Goal: Book appointment/travel/reservation

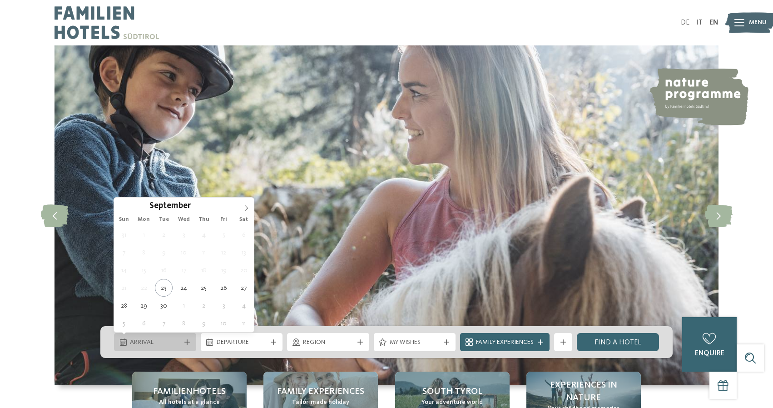
click at [178, 339] on span "Arrival" at bounding box center [155, 342] width 50 height 9
click at [249, 206] on icon at bounding box center [246, 208] width 6 height 6
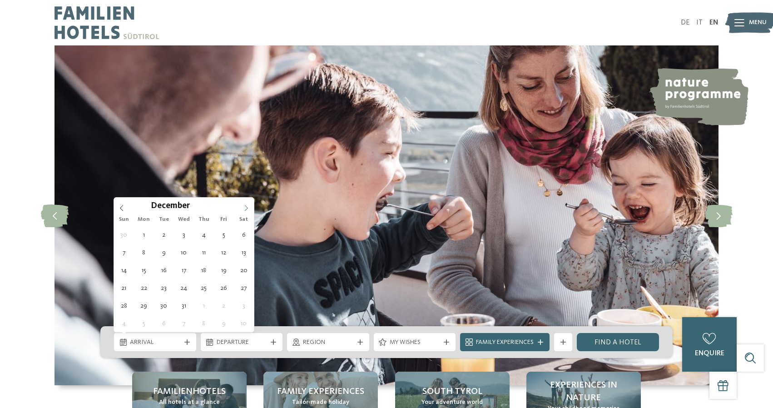
click at [249, 206] on icon at bounding box center [246, 208] width 6 height 6
type div "[DATE]"
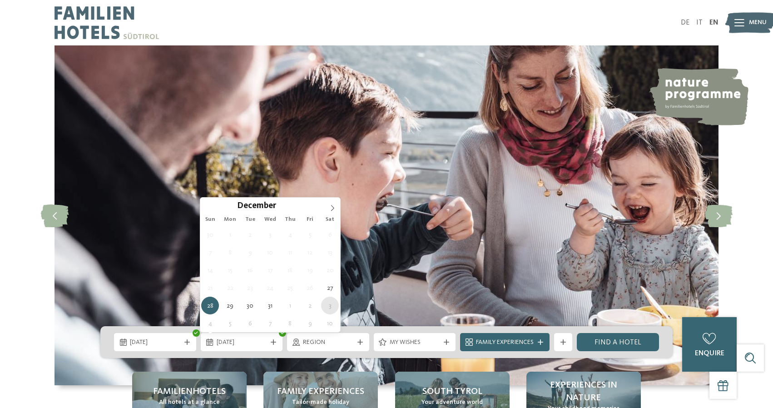
type div "[DATE]"
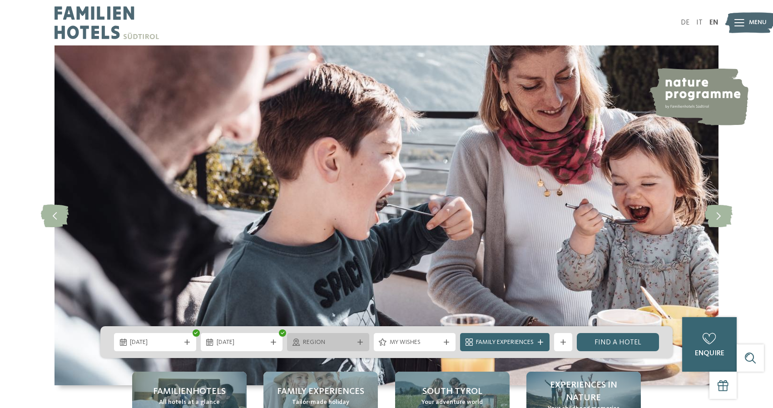
click at [332, 346] on span "Region" at bounding box center [328, 342] width 50 height 9
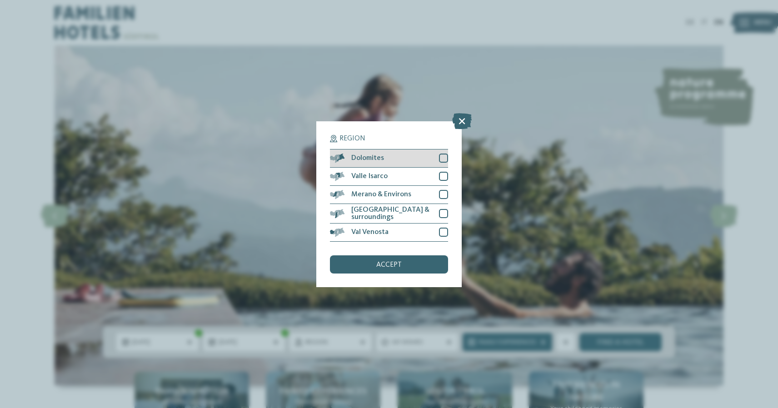
click at [432, 149] on div "Dolomites" at bounding box center [389, 158] width 118 height 18
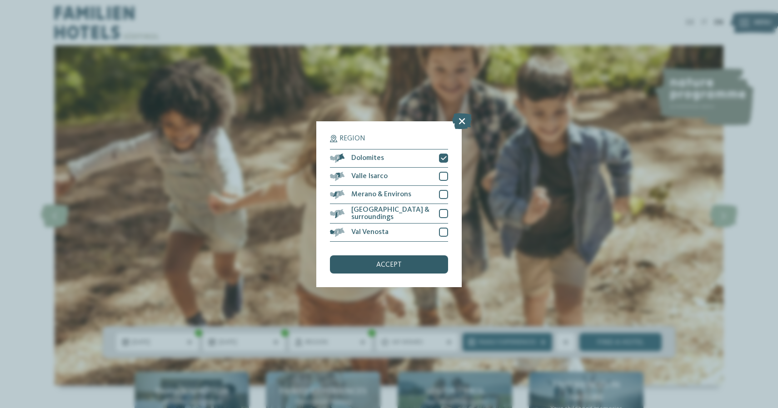
click at [412, 255] on div "accept" at bounding box center [389, 264] width 118 height 18
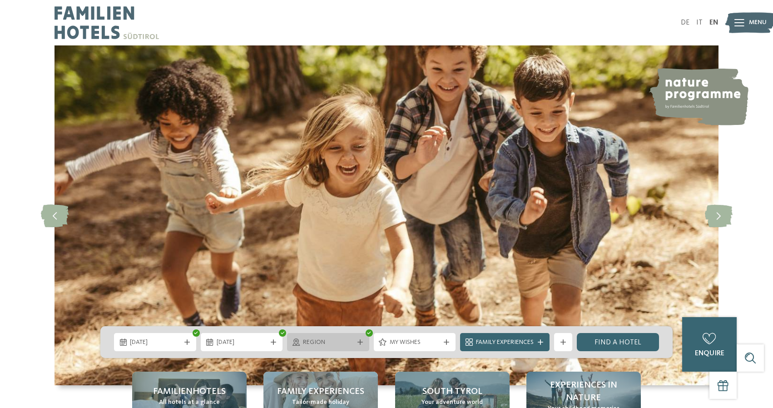
click at [350, 338] on span "Region" at bounding box center [328, 342] width 50 height 9
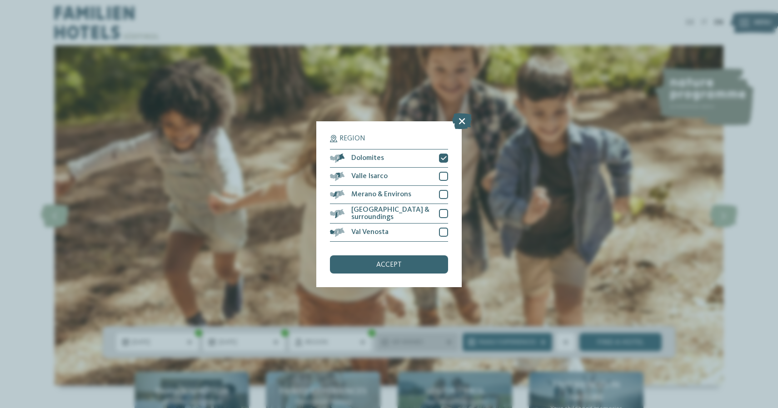
click at [421, 342] on span "My wishes" at bounding box center [417, 342] width 50 height 9
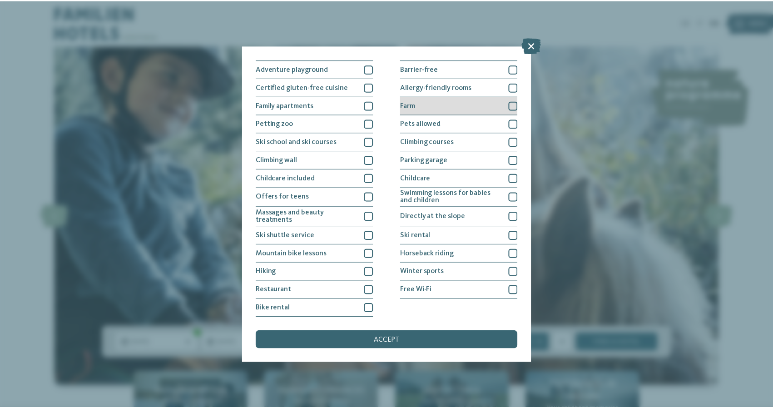
scroll to position [80, 0]
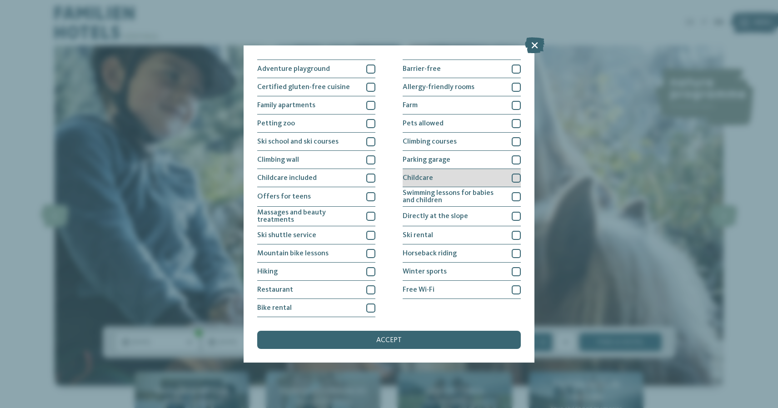
click at [436, 169] on div "Childcare" at bounding box center [461, 178] width 118 height 18
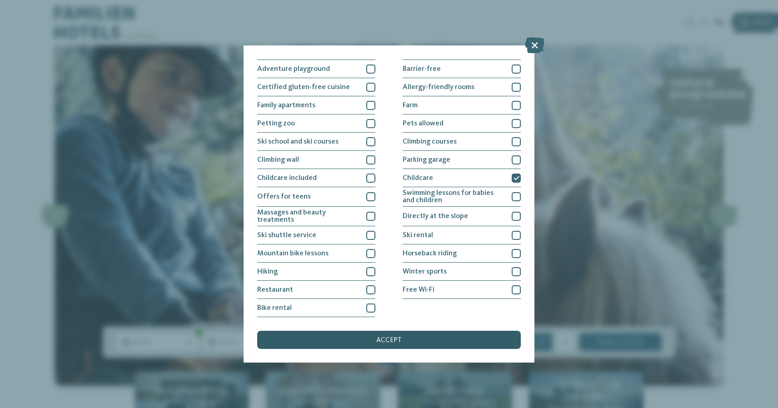
click at [421, 331] on div "accept" at bounding box center [388, 340] width 263 height 18
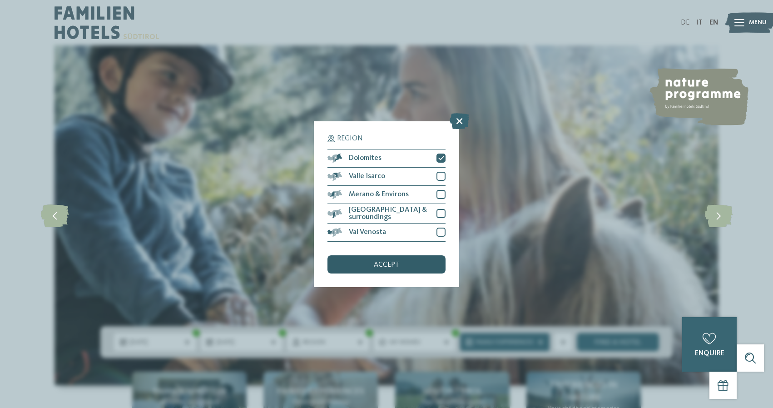
click at [420, 255] on div "accept" at bounding box center [386, 264] width 118 height 18
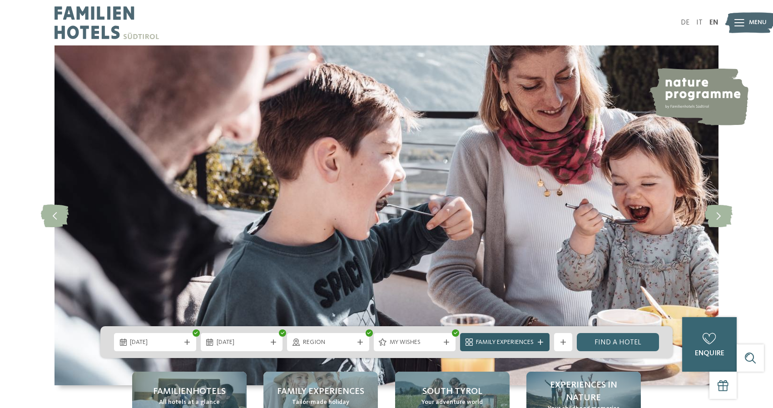
click at [540, 342] on icon at bounding box center [540, 341] width 5 height 5
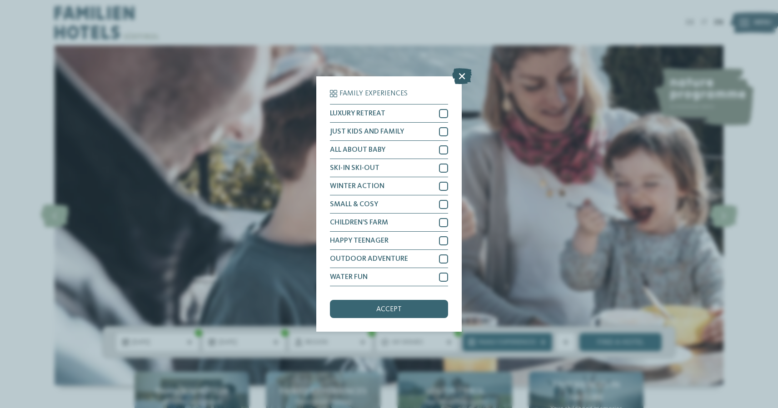
click at [461, 68] on icon at bounding box center [462, 76] width 20 height 16
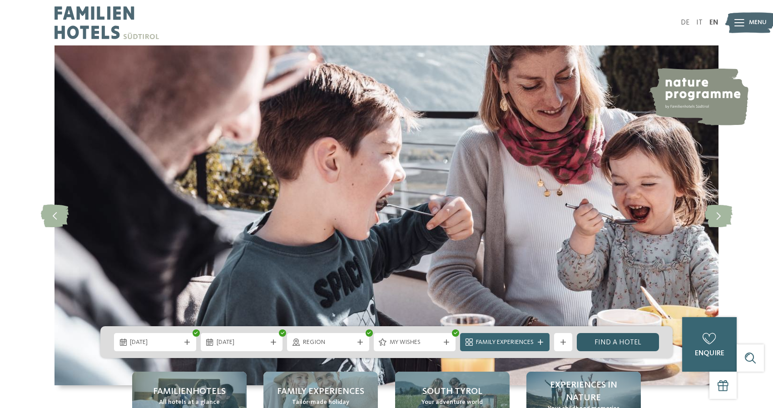
click at [620, 345] on link "Find a hotel" at bounding box center [618, 342] width 82 height 18
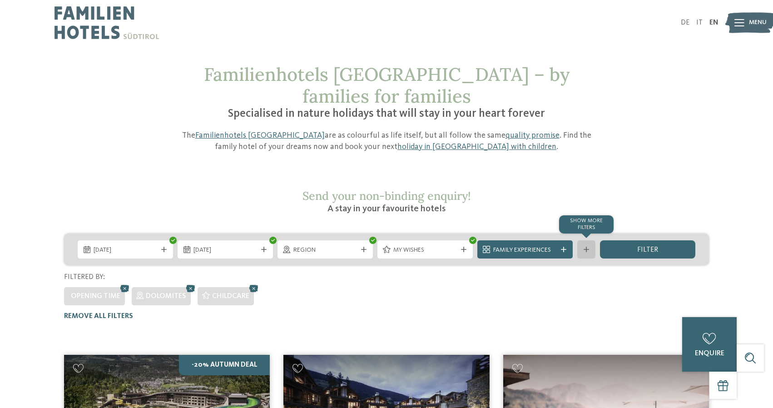
click at [586, 247] on icon at bounding box center [586, 249] width 5 height 5
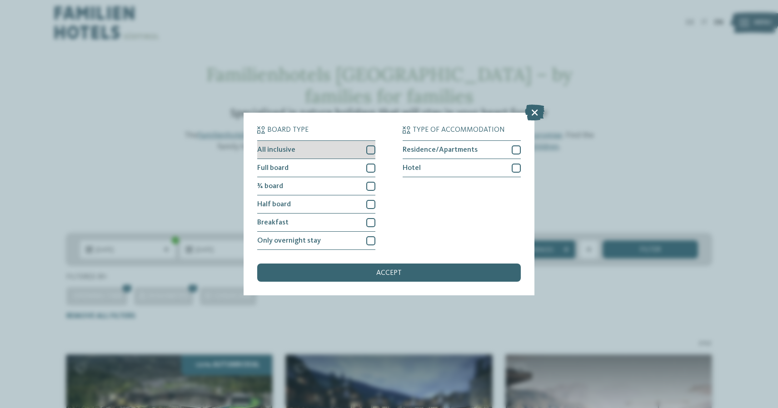
click at [374, 145] on div at bounding box center [370, 149] width 9 height 9
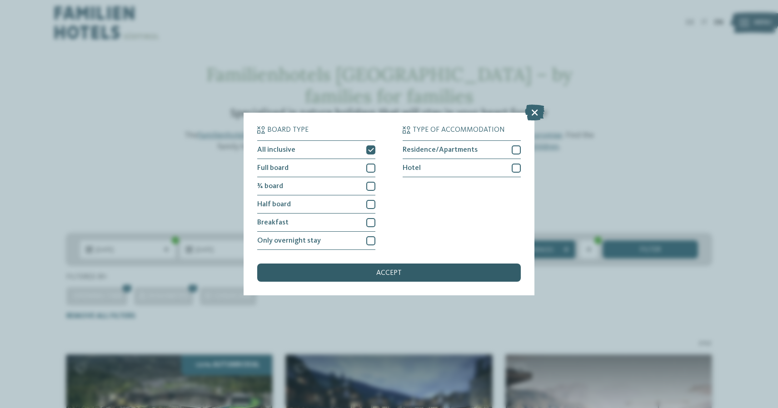
click at [360, 263] on div "accept" at bounding box center [388, 272] width 263 height 18
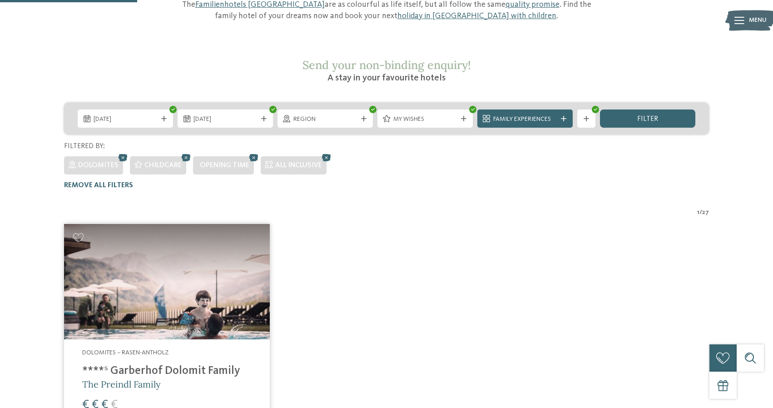
scroll to position [126, 0]
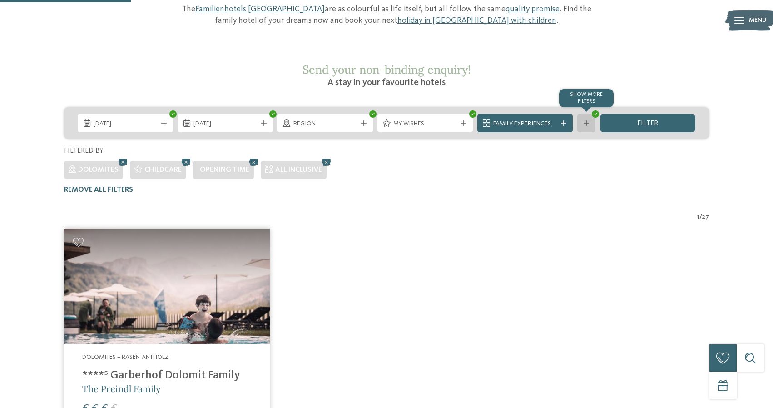
click at [587, 114] on div "Show more filters" at bounding box center [586, 123] width 18 height 18
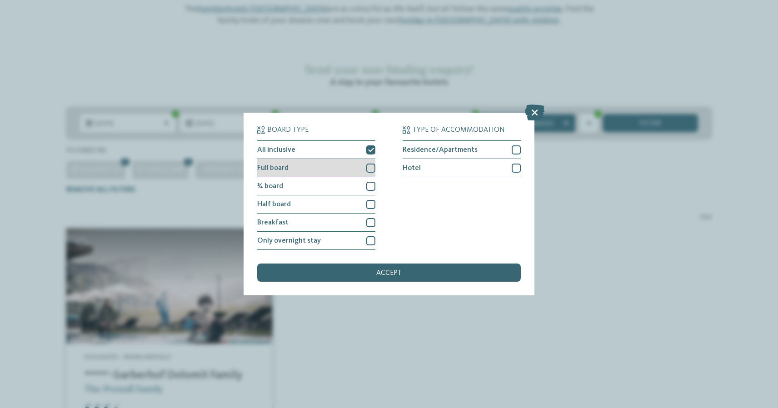
click at [372, 164] on div at bounding box center [370, 168] width 9 height 9
click at [372, 182] on div at bounding box center [370, 186] width 9 height 9
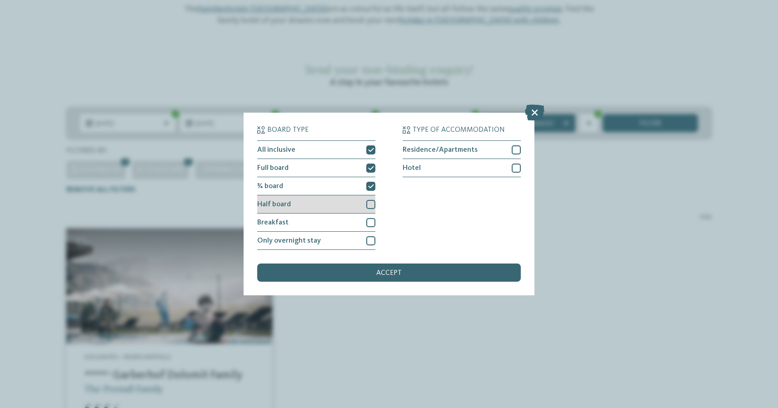
click at [371, 200] on div at bounding box center [370, 204] width 9 height 9
click at [388, 263] on div "accept" at bounding box center [388, 272] width 263 height 18
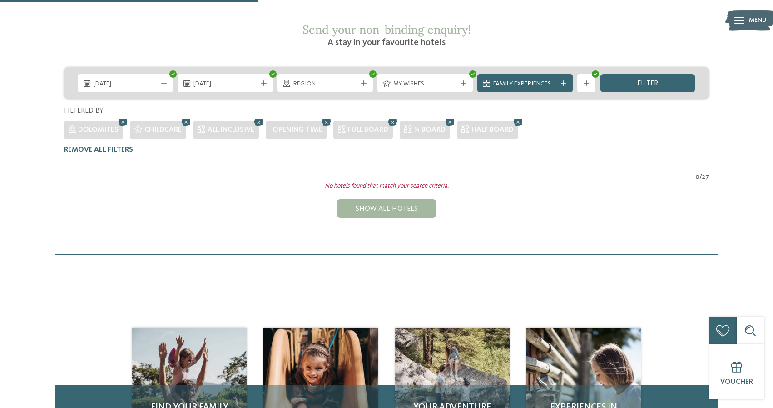
scroll to position [163, 0]
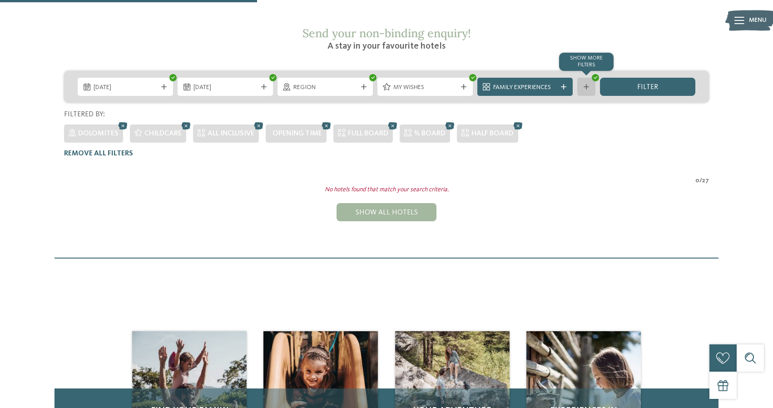
click at [585, 84] on icon at bounding box center [586, 86] width 5 height 5
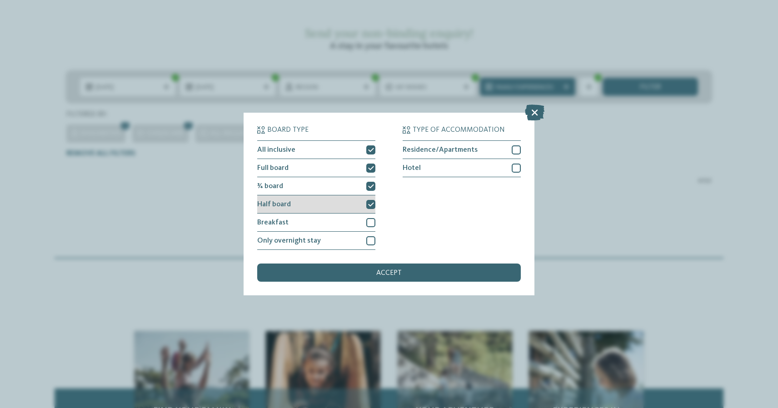
click at [367, 200] on div at bounding box center [370, 204] width 9 height 9
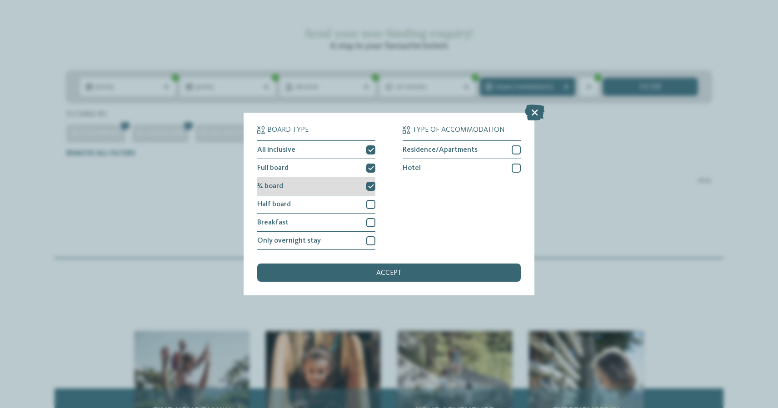
click at [369, 182] on div at bounding box center [370, 186] width 9 height 9
click at [369, 165] on icon at bounding box center [371, 167] width 6 height 5
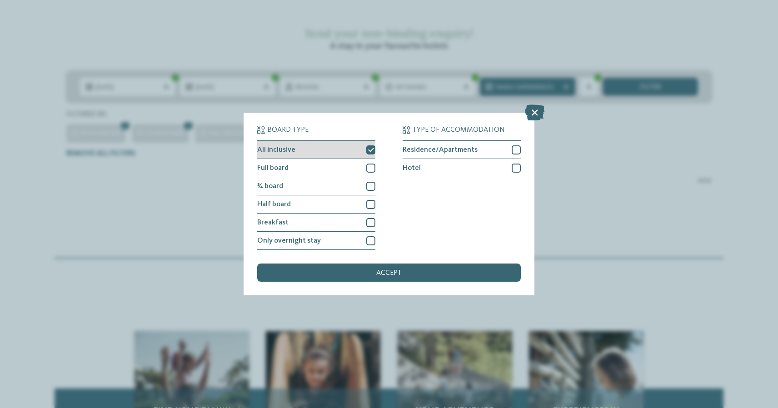
click at [371, 145] on div at bounding box center [370, 149] width 9 height 9
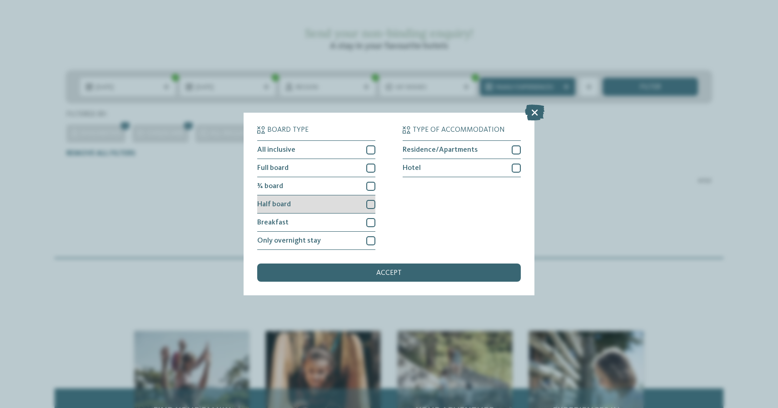
click at [372, 195] on div "Half board" at bounding box center [316, 204] width 118 height 18
click at [390, 263] on div "accept" at bounding box center [388, 272] width 263 height 18
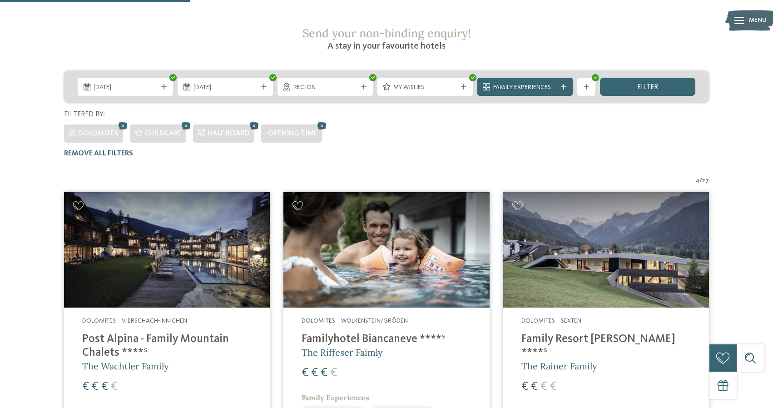
scroll to position [275, 0]
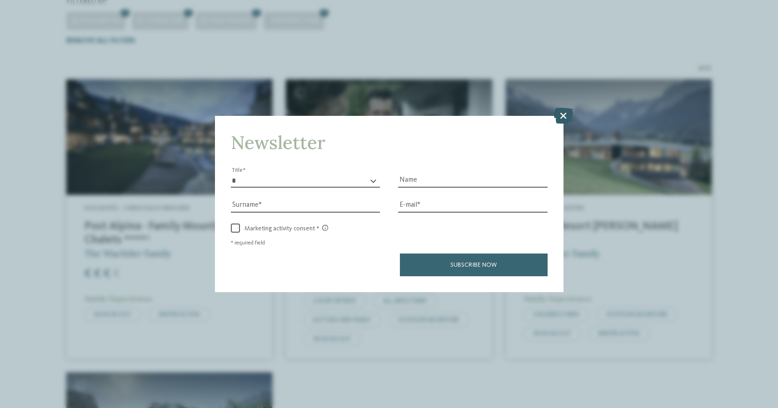
click at [564, 107] on icon at bounding box center [563, 115] width 20 height 16
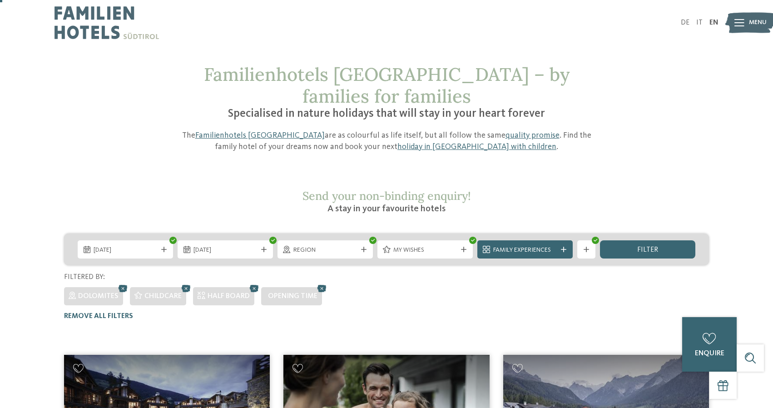
scroll to position [0, 0]
click at [341, 246] on span "Region" at bounding box center [325, 250] width 64 height 9
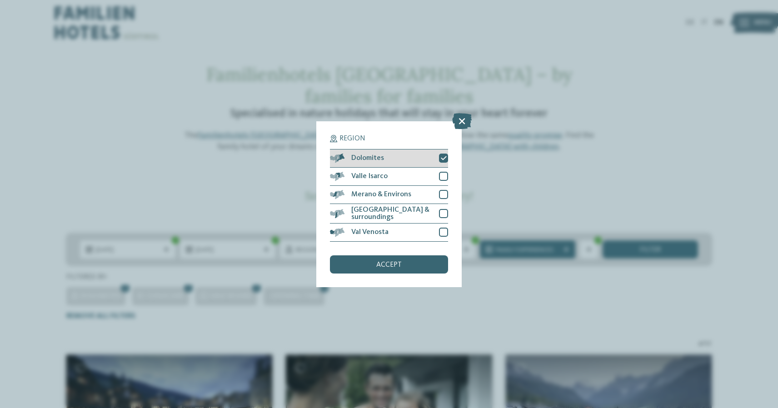
click at [442, 155] on icon at bounding box center [444, 157] width 6 height 5
click at [443, 172] on div at bounding box center [443, 176] width 9 height 9
click at [397, 255] on div "accept" at bounding box center [389, 264] width 118 height 18
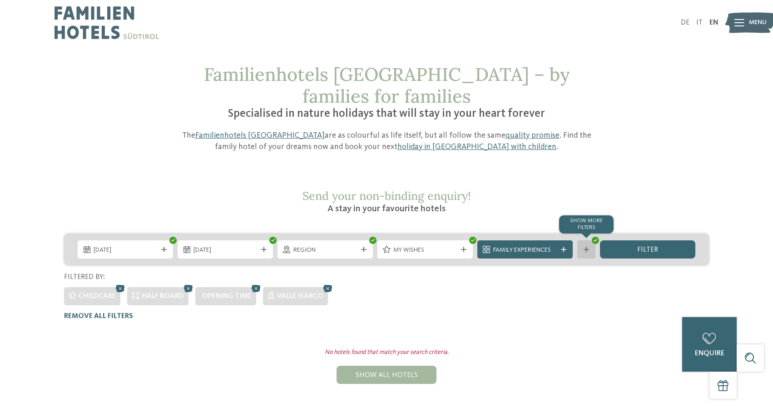
click at [584, 247] on icon at bounding box center [586, 249] width 5 height 5
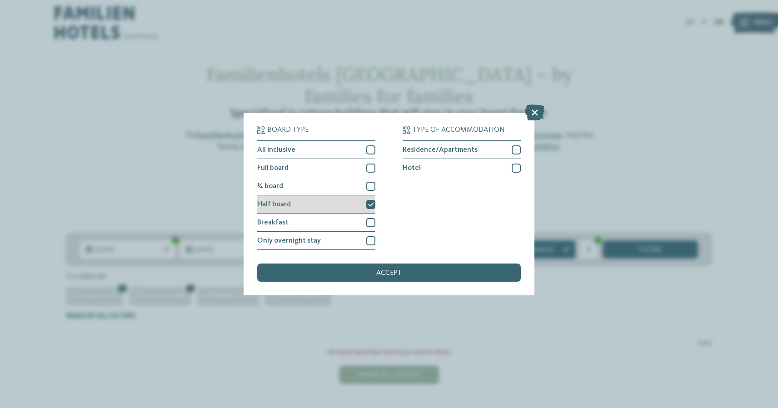
click at [370, 202] on icon at bounding box center [371, 204] width 6 height 5
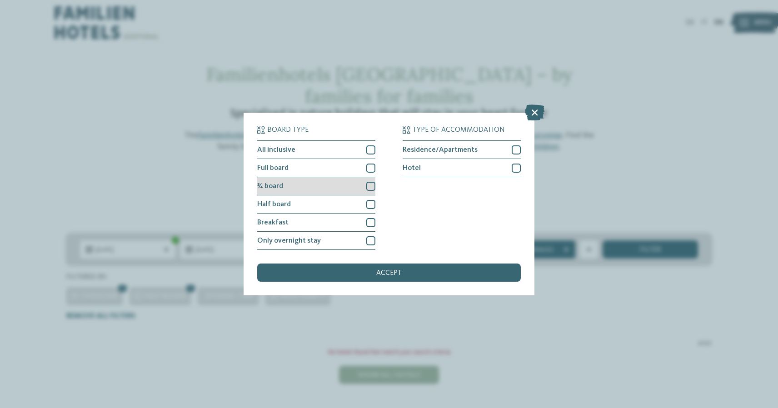
click at [371, 177] on div "¾ board" at bounding box center [316, 186] width 118 height 18
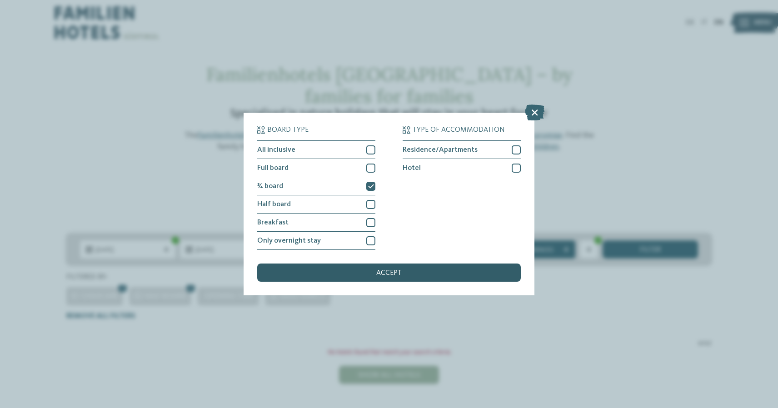
click at [370, 263] on div "accept" at bounding box center [388, 272] width 263 height 18
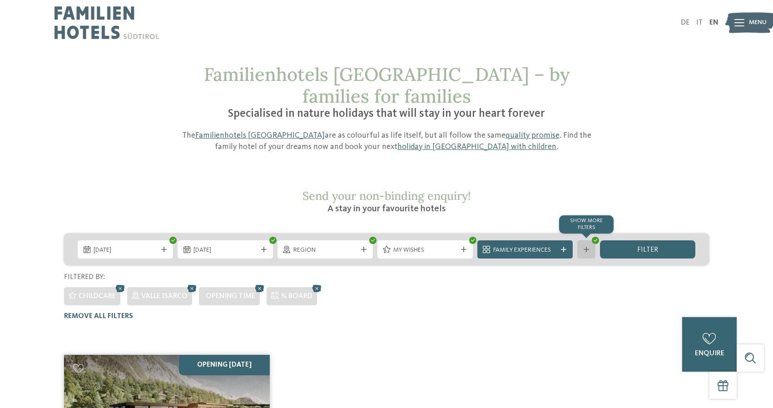
click at [587, 247] on icon at bounding box center [586, 249] width 5 height 5
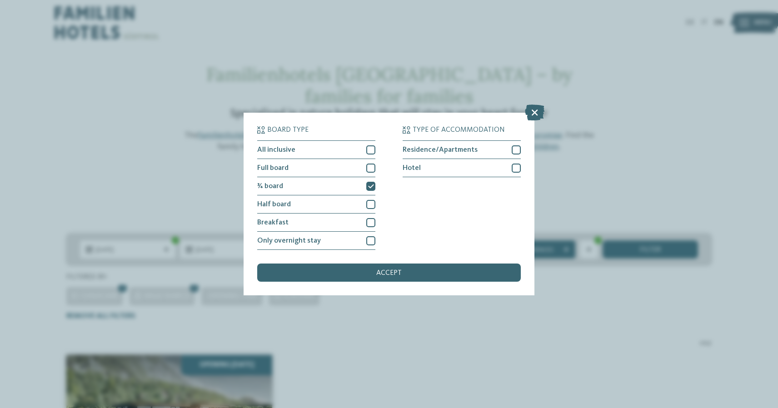
click at [628, 114] on div "Board type All inclusive Full board ¾ board" at bounding box center [389, 204] width 778 height 408
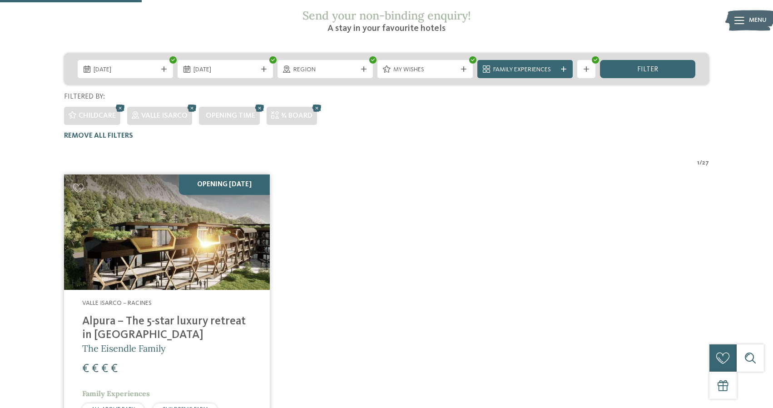
scroll to position [181, 0]
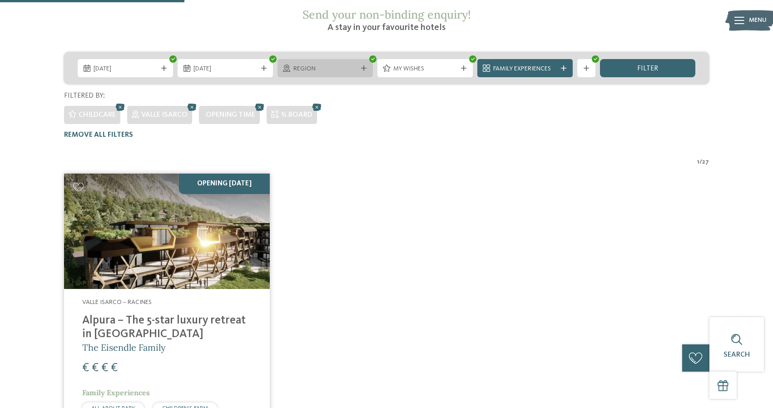
click at [362, 65] on icon at bounding box center [363, 67] width 5 height 5
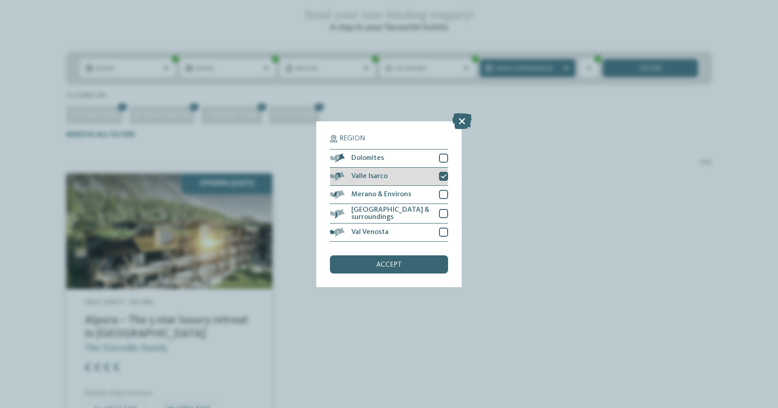
click at [442, 174] on icon at bounding box center [444, 176] width 6 height 5
click at [441, 154] on div at bounding box center [443, 158] width 9 height 9
click at [393, 255] on div "accept" at bounding box center [389, 264] width 118 height 18
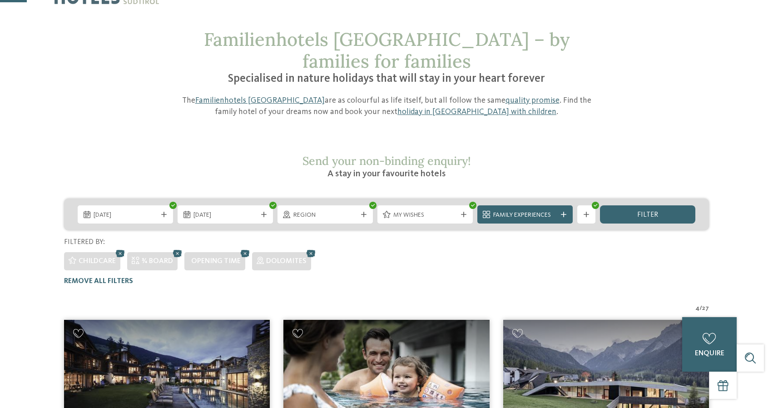
scroll to position [28, 0]
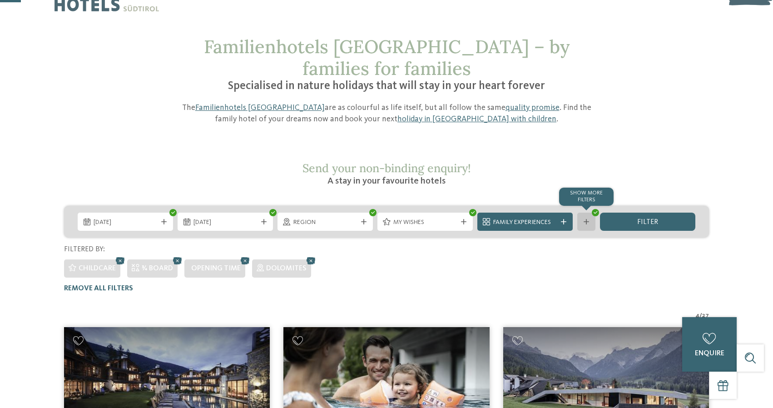
click at [587, 219] on icon at bounding box center [586, 221] width 5 height 5
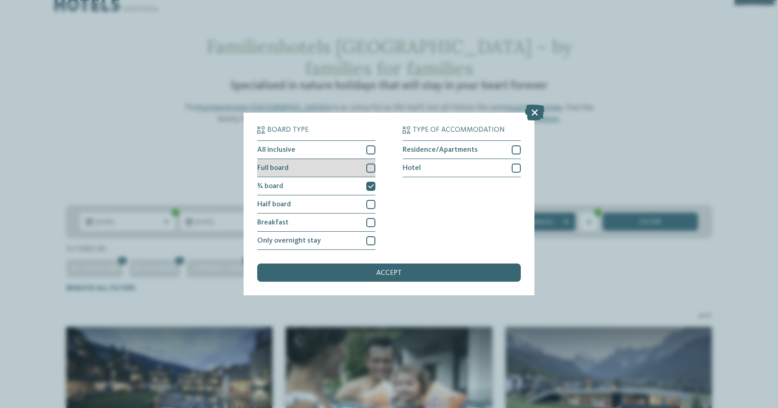
click at [372, 164] on div at bounding box center [370, 168] width 9 height 9
click at [372, 182] on div at bounding box center [370, 186] width 9 height 9
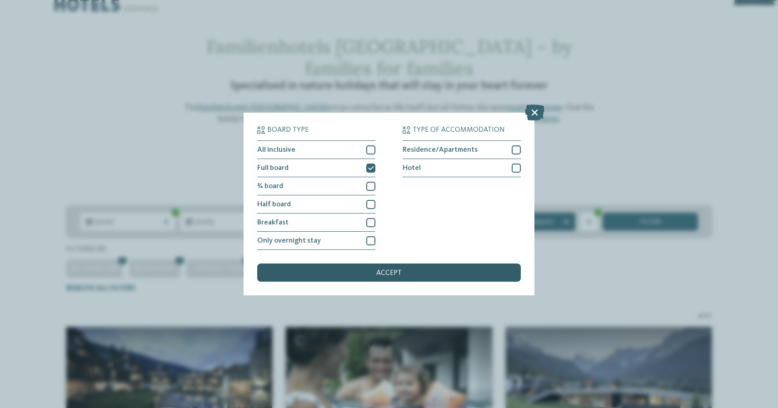
click at [366, 263] on div "accept" at bounding box center [388, 272] width 263 height 18
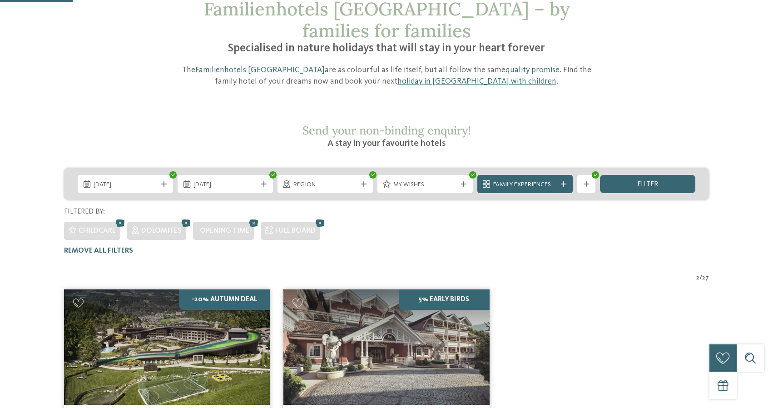
scroll to position [73, 0]
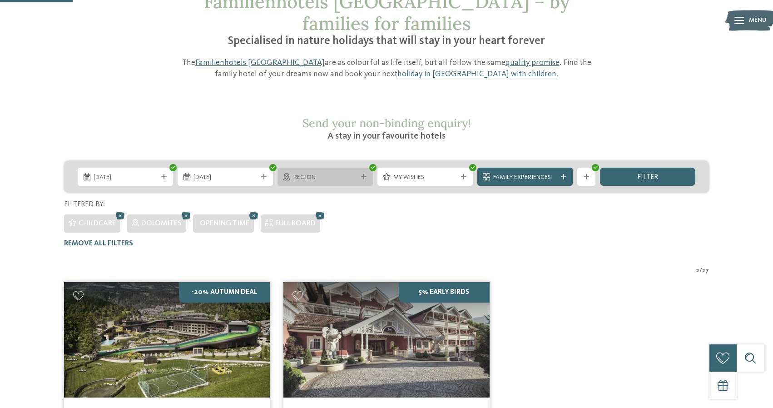
click at [362, 174] on icon at bounding box center [363, 176] width 5 height 5
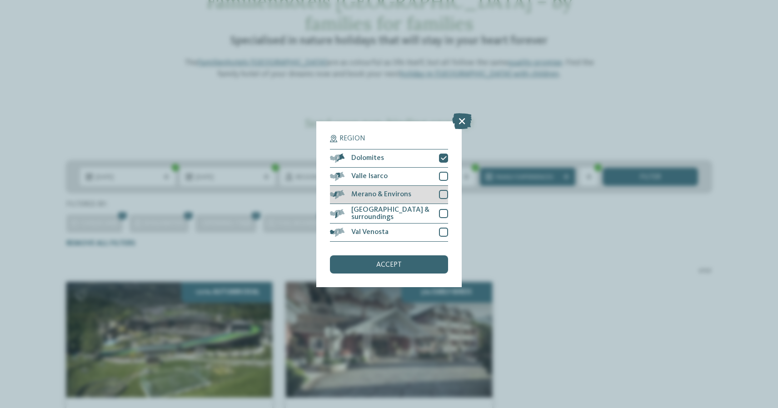
click at [437, 186] on div "Merano & Environs" at bounding box center [389, 195] width 118 height 18
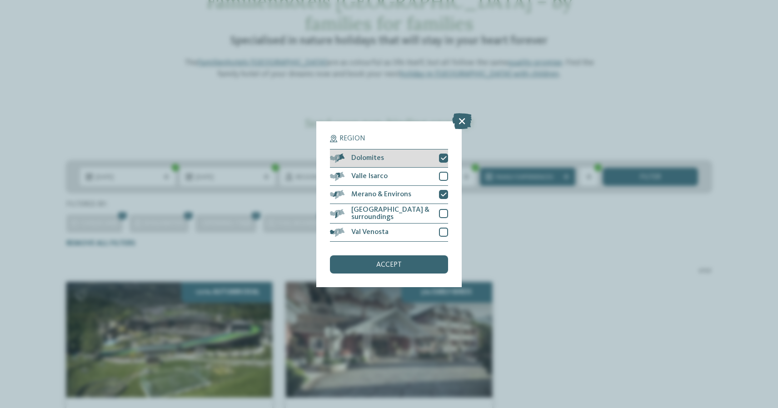
click at [443, 154] on div at bounding box center [443, 158] width 9 height 9
click at [407, 255] on div "accept" at bounding box center [389, 264] width 118 height 18
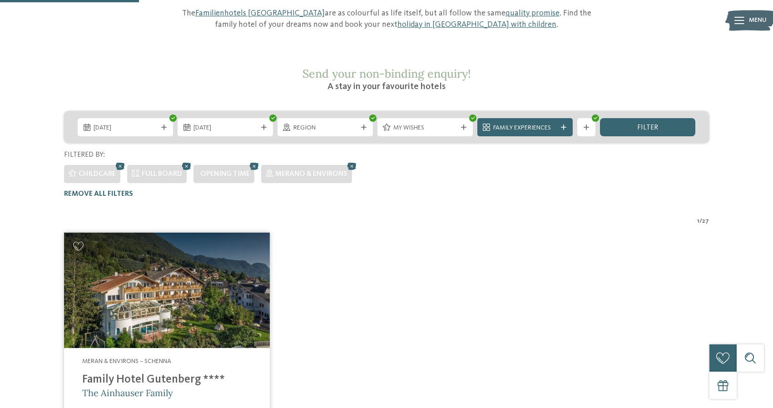
scroll to position [4, 0]
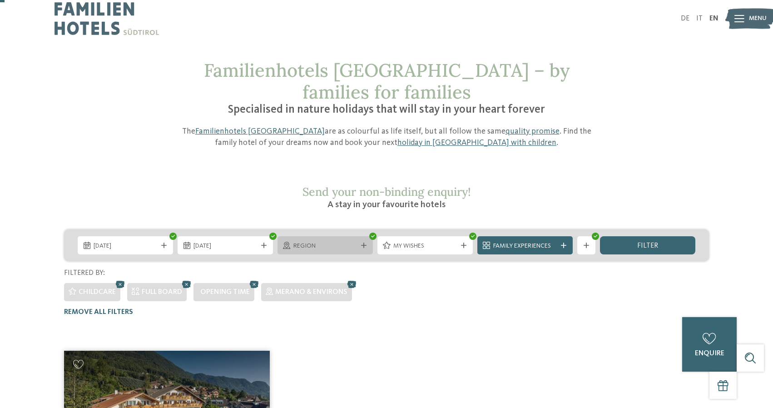
click at [357, 241] on div "Region" at bounding box center [325, 246] width 68 height 10
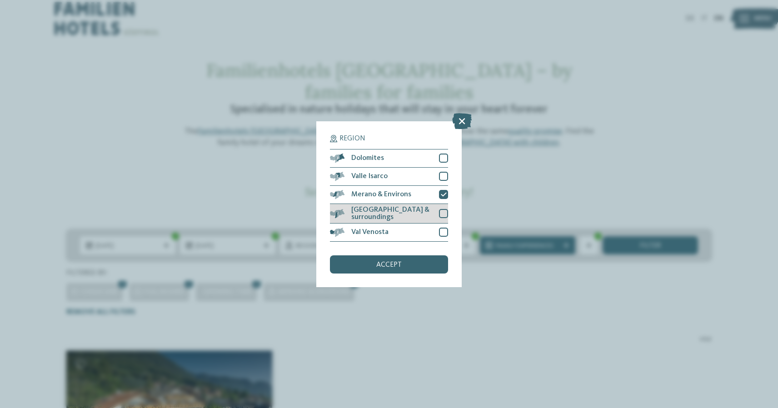
click at [442, 209] on div at bounding box center [443, 213] width 9 height 9
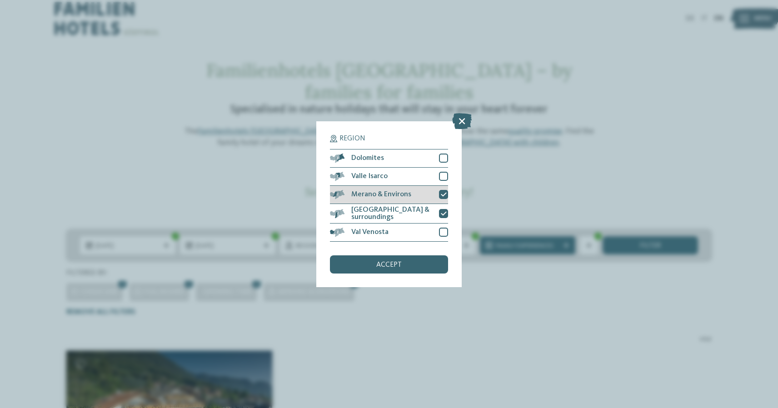
click at [444, 190] on div at bounding box center [443, 194] width 9 height 9
click at [400, 261] on span "accept" at bounding box center [388, 264] width 25 height 7
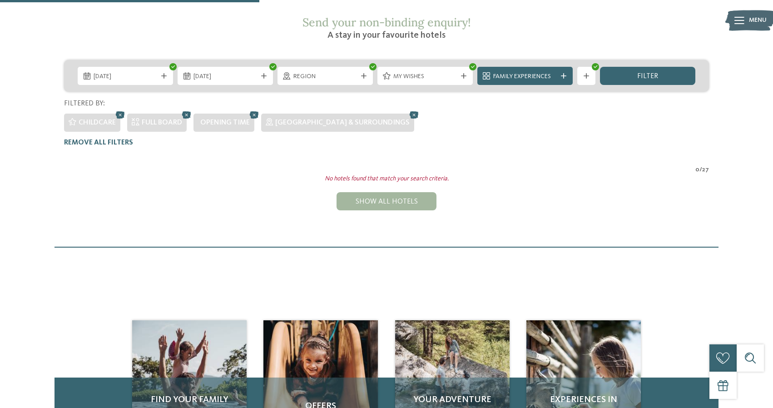
scroll to position [161, 0]
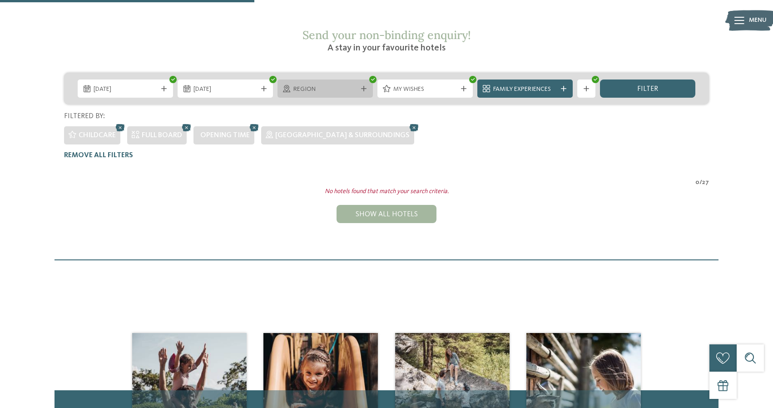
click at [351, 85] on span "Region" at bounding box center [325, 89] width 64 height 9
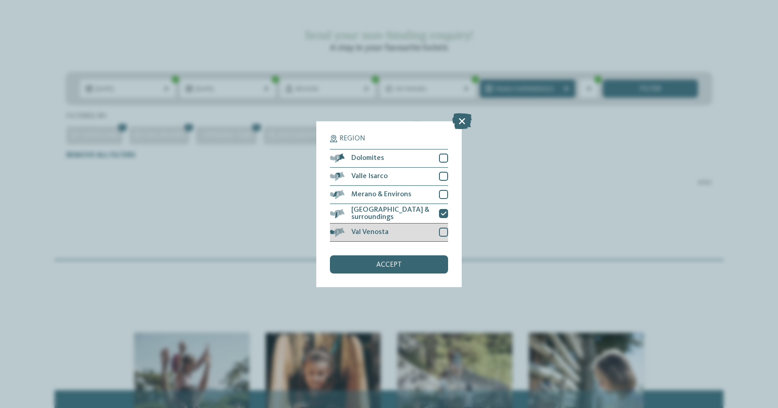
click at [446, 228] on div at bounding box center [443, 232] width 9 height 9
click at [443, 211] on icon at bounding box center [444, 213] width 6 height 5
click at [416, 255] on div "accept" at bounding box center [389, 264] width 118 height 18
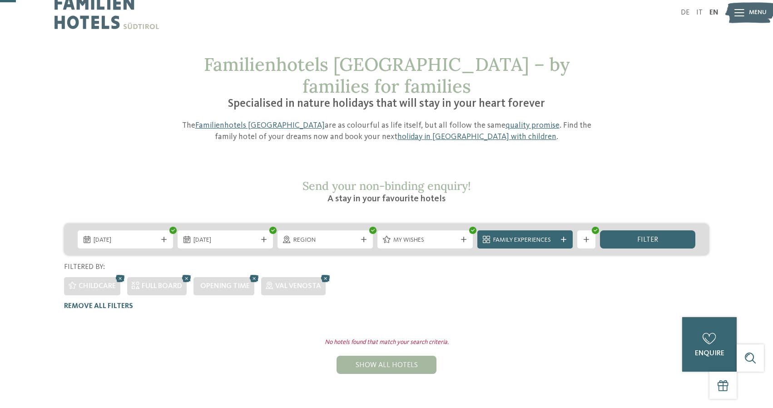
scroll to position [10, 0]
click at [585, 237] on icon at bounding box center [586, 239] width 5 height 5
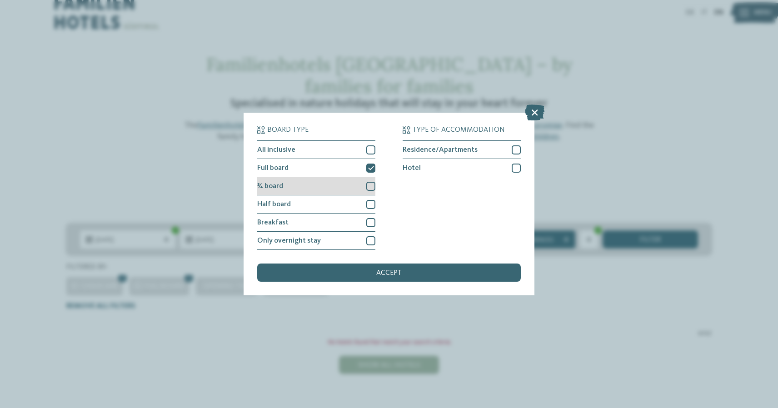
click at [369, 182] on div at bounding box center [370, 186] width 9 height 9
click at [369, 159] on div "Full board" at bounding box center [316, 168] width 118 height 18
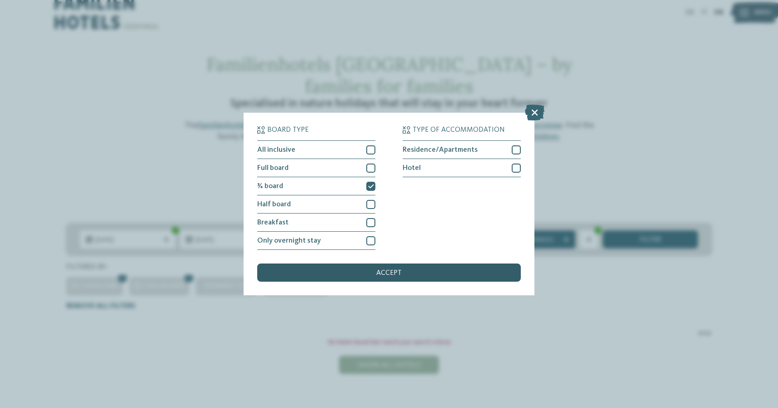
click at [399, 269] on span "accept" at bounding box center [388, 272] width 25 height 7
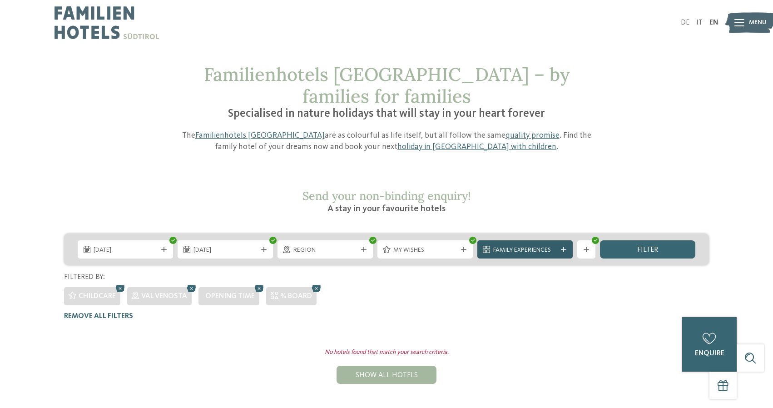
scroll to position [0, 0]
click at [592, 240] on div "Show more filters" at bounding box center [586, 249] width 18 height 18
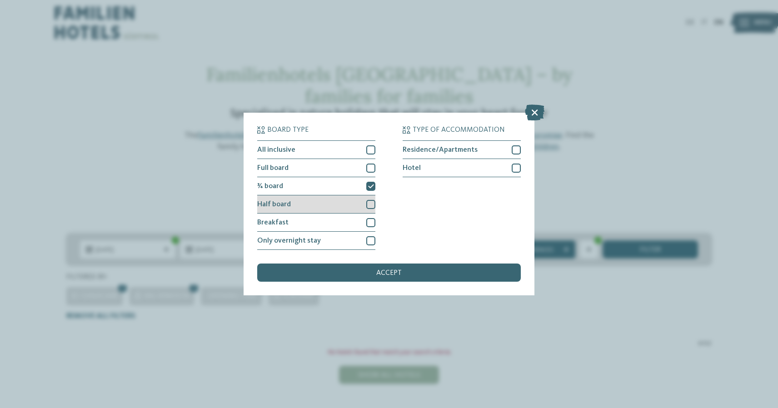
click at [370, 200] on div at bounding box center [370, 204] width 9 height 9
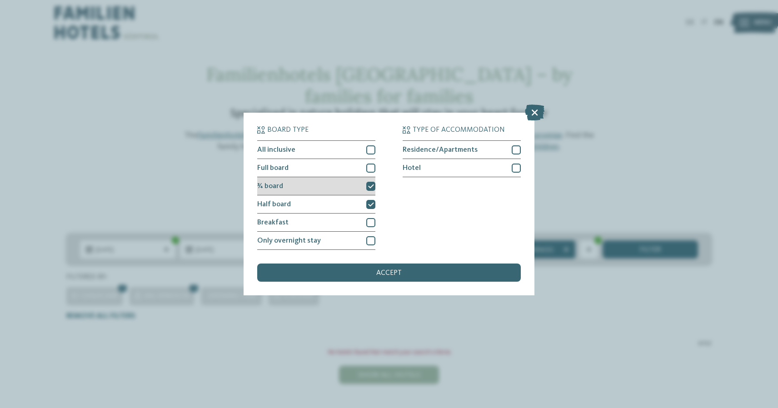
click at [368, 183] on icon at bounding box center [371, 185] width 6 height 5
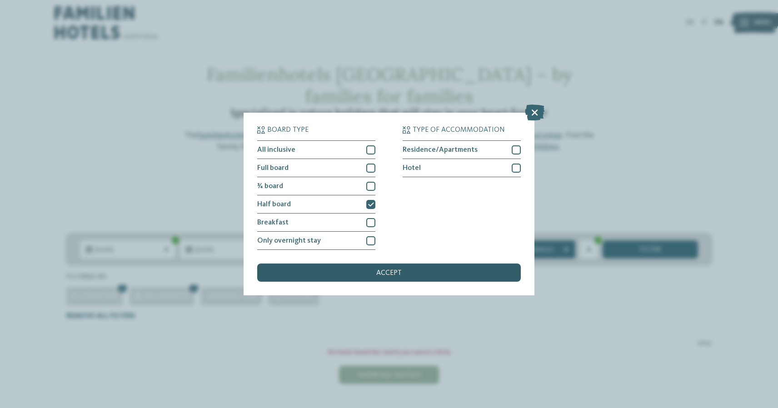
click at [346, 263] on div "accept" at bounding box center [388, 272] width 263 height 18
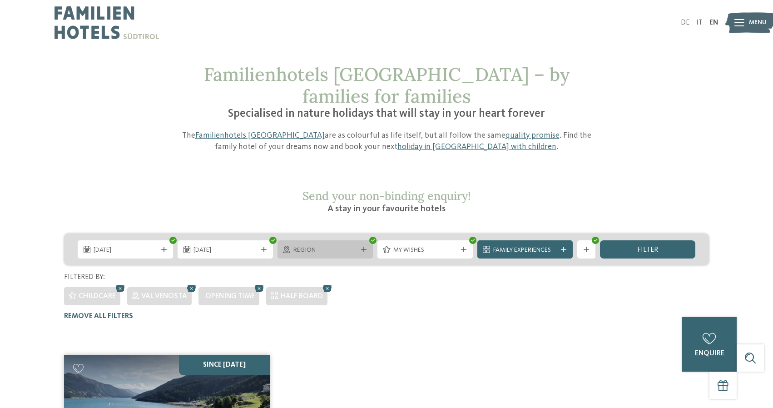
click at [348, 246] on span "Region" at bounding box center [325, 250] width 64 height 9
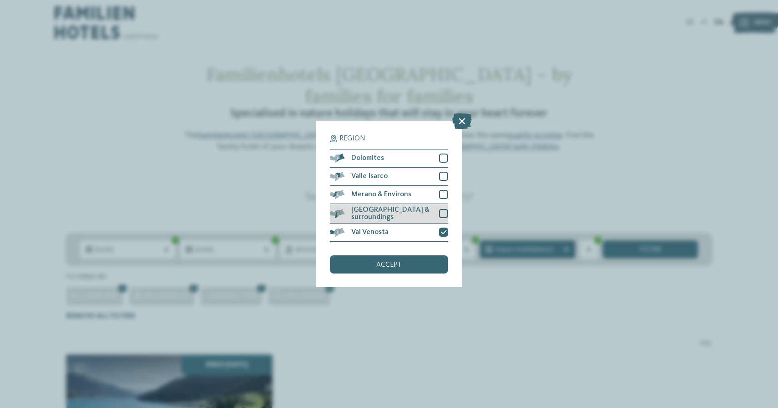
click at [442, 209] on div at bounding box center [443, 213] width 9 height 9
click at [444, 229] on icon at bounding box center [444, 231] width 6 height 5
click at [416, 255] on div "accept" at bounding box center [389, 264] width 118 height 18
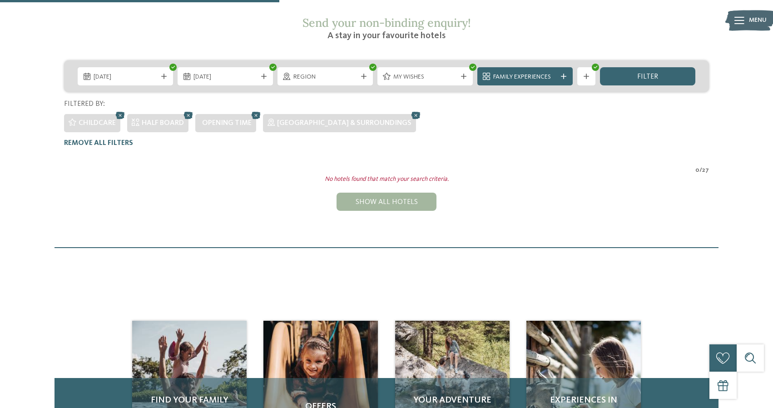
scroll to position [166, 0]
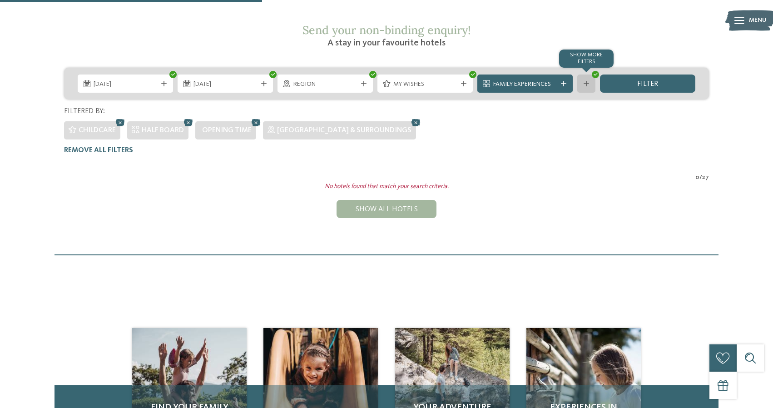
click at [586, 74] on div "Show more filters" at bounding box center [586, 83] width 18 height 18
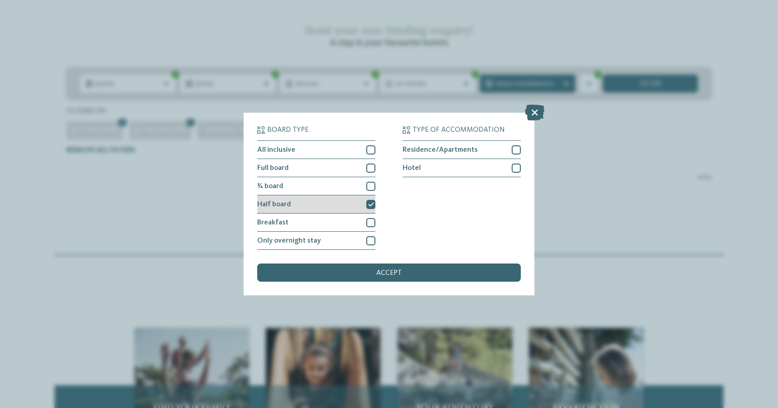
click at [373, 202] on icon at bounding box center [371, 204] width 6 height 5
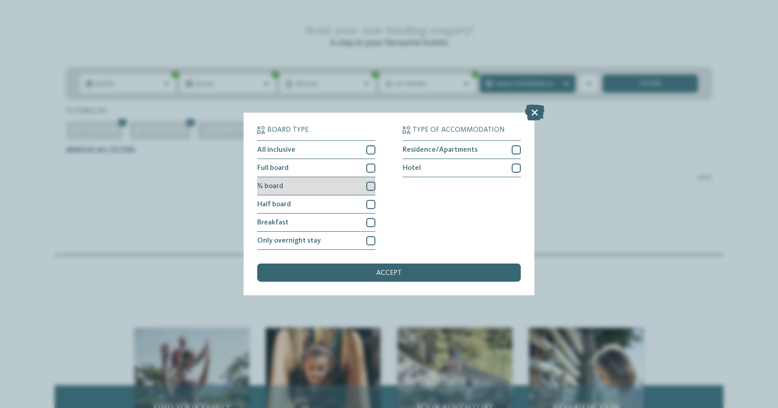
click at [368, 182] on div at bounding box center [370, 186] width 9 height 9
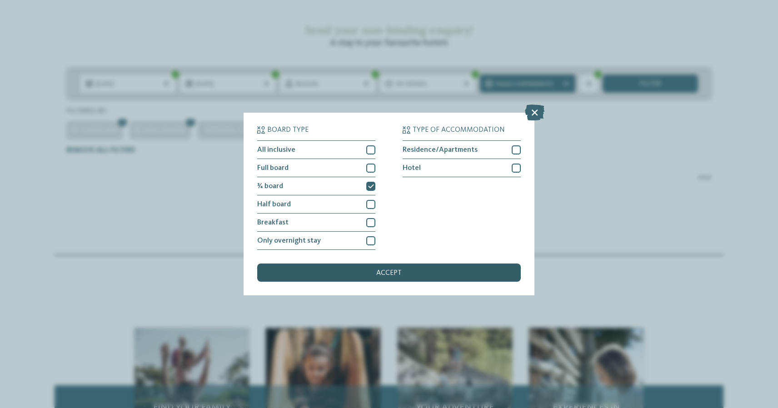
click at [357, 263] on div "accept" at bounding box center [388, 272] width 263 height 18
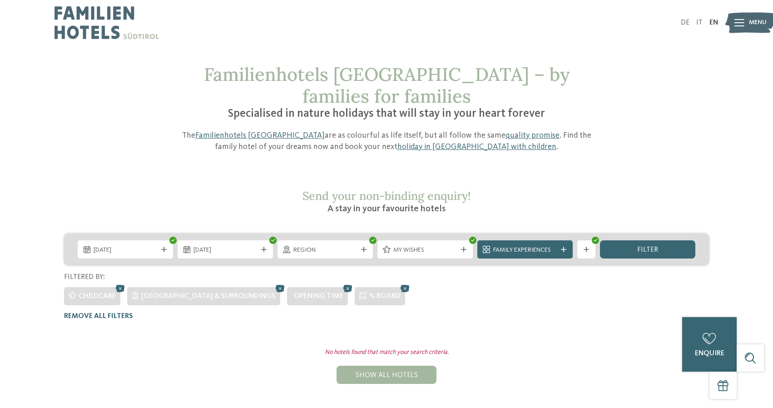
scroll to position [0, 0]
click at [347, 246] on span "Region" at bounding box center [325, 250] width 64 height 9
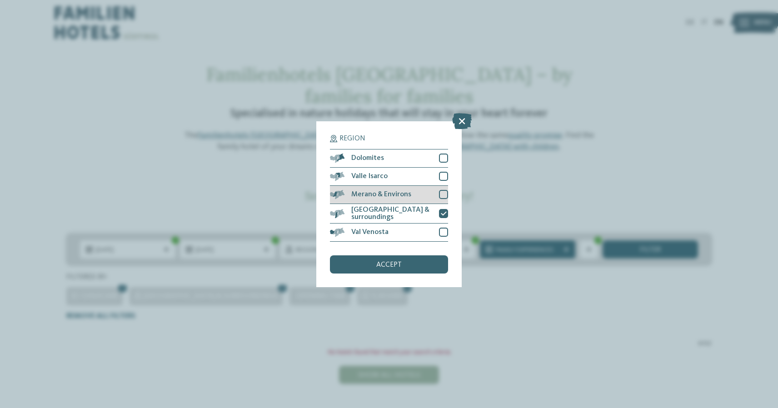
click at [441, 190] on div at bounding box center [443, 194] width 9 height 9
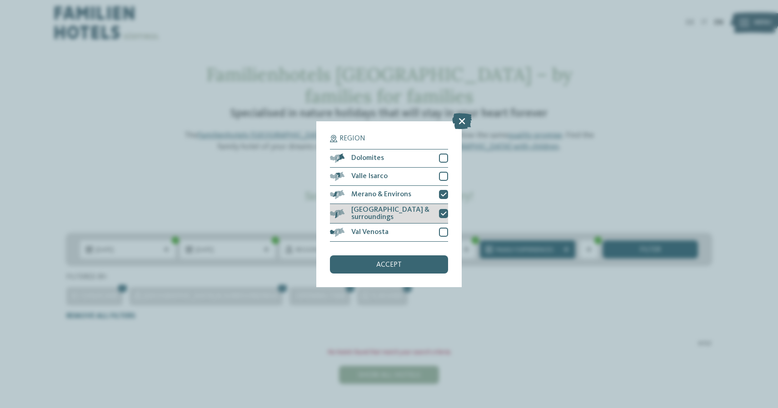
click at [445, 211] on icon at bounding box center [444, 213] width 6 height 5
click at [421, 206] on div "Region Dolomites [PERSON_NAME][GEOGRAPHIC_DATA]" at bounding box center [389, 204] width 118 height 139
click at [417, 255] on div "accept" at bounding box center [389, 264] width 118 height 18
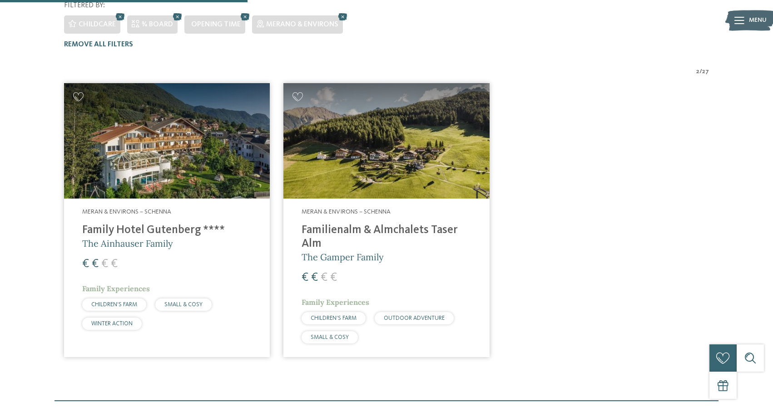
scroll to position [275, 0]
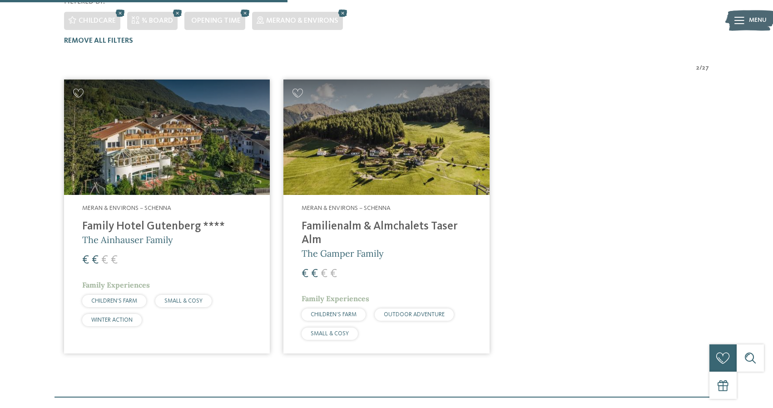
click at [398, 156] on img at bounding box center [386, 137] width 206 height 116
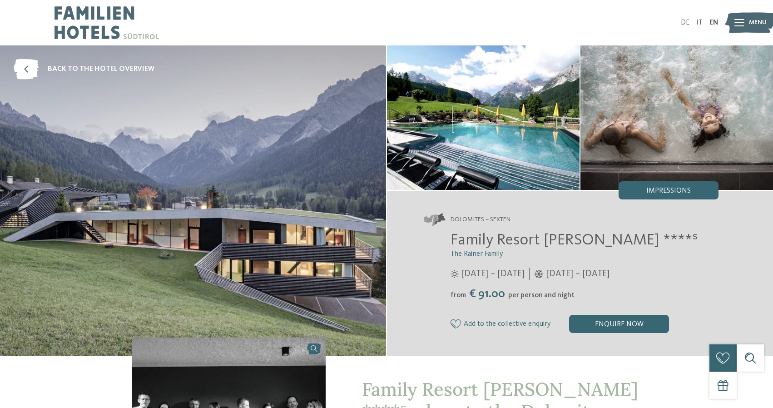
click at [296, 259] on img at bounding box center [193, 200] width 386 height 310
click at [489, 162] on img at bounding box center [483, 117] width 193 height 144
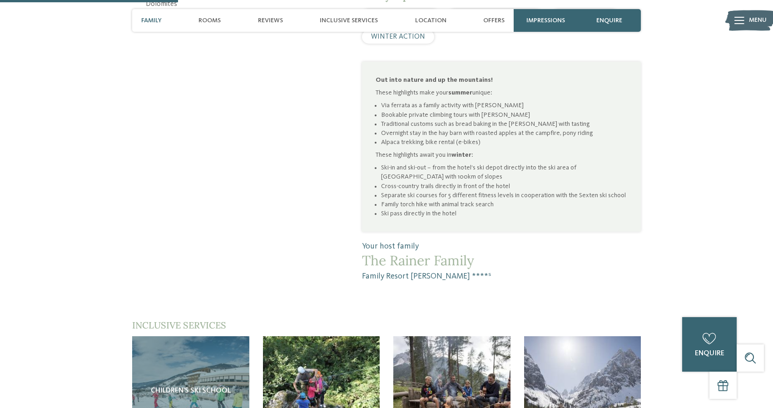
scroll to position [511, 0]
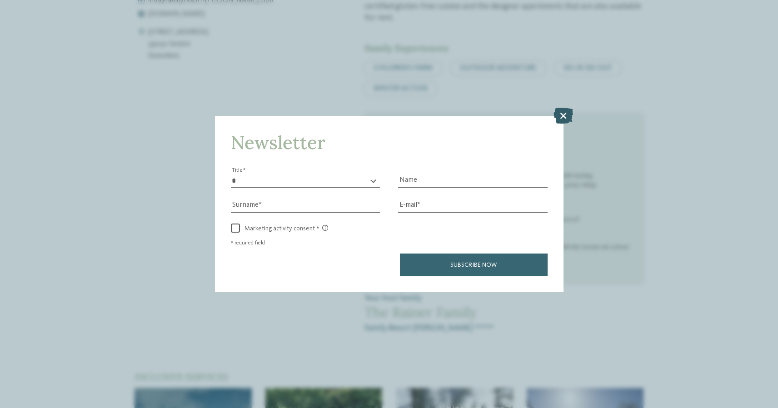
click at [565, 107] on icon at bounding box center [563, 115] width 20 height 16
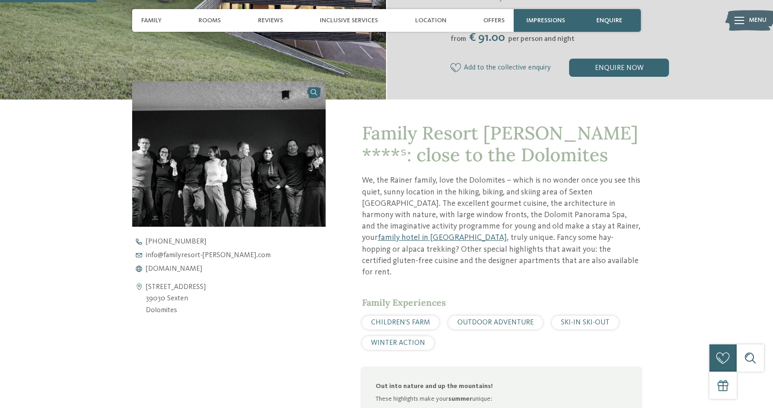
scroll to position [246, 0]
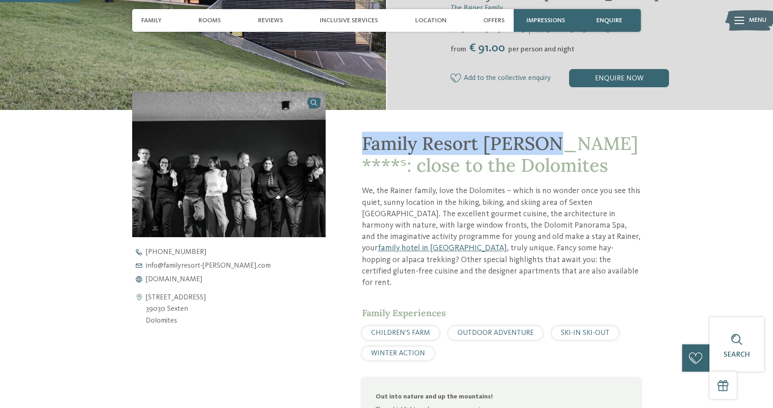
drag, startPoint x: 358, startPoint y: 142, endPoint x: 545, endPoint y: 149, distance: 187.3
click at [545, 149] on div "Family Resort Rainer ****ˢ: close to the Dolomites We, the Rainer family, love …" at bounding box center [483, 354] width 315 height 489
copy span "Family Resort Rainer"
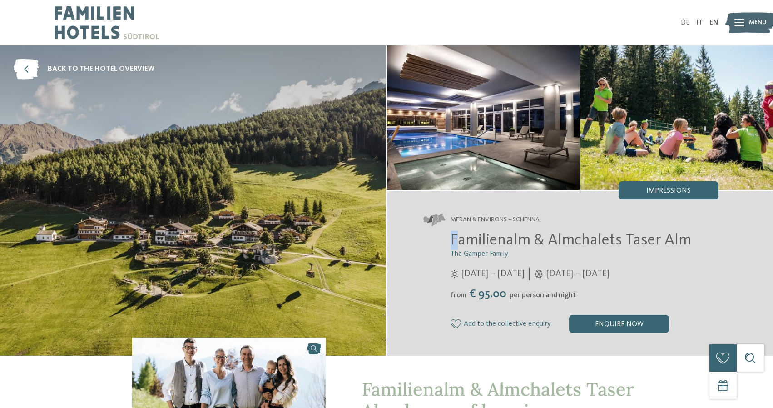
click at [685, 229] on div "Meran & Environs – Schenna Familienalm & Almchalets Taser Alm The Gamper Family…" at bounding box center [580, 273] width 386 height 165
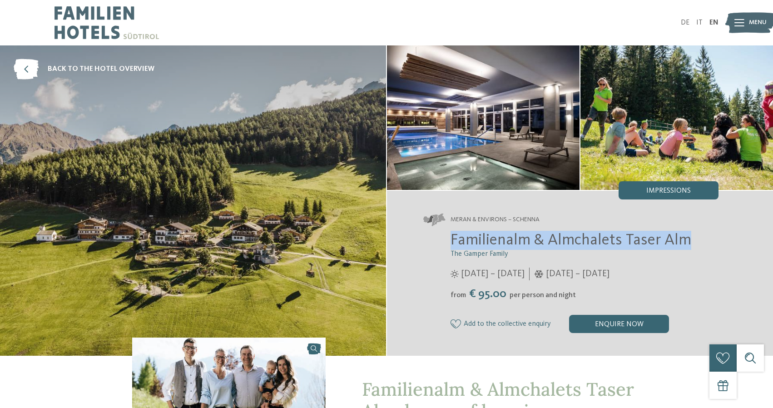
drag, startPoint x: 689, startPoint y: 246, endPoint x: 444, endPoint y: 246, distance: 244.8
click at [444, 246] on div "Familienalm & Almchalets Taser Alm The Gamper Family 12/04 – 08/11/2025 from" at bounding box center [570, 282] width 295 height 102
copy span "Familienalm & Almchalets Taser Alm"
click at [140, 250] on img at bounding box center [193, 200] width 386 height 310
